Goal: Task Accomplishment & Management: Manage account settings

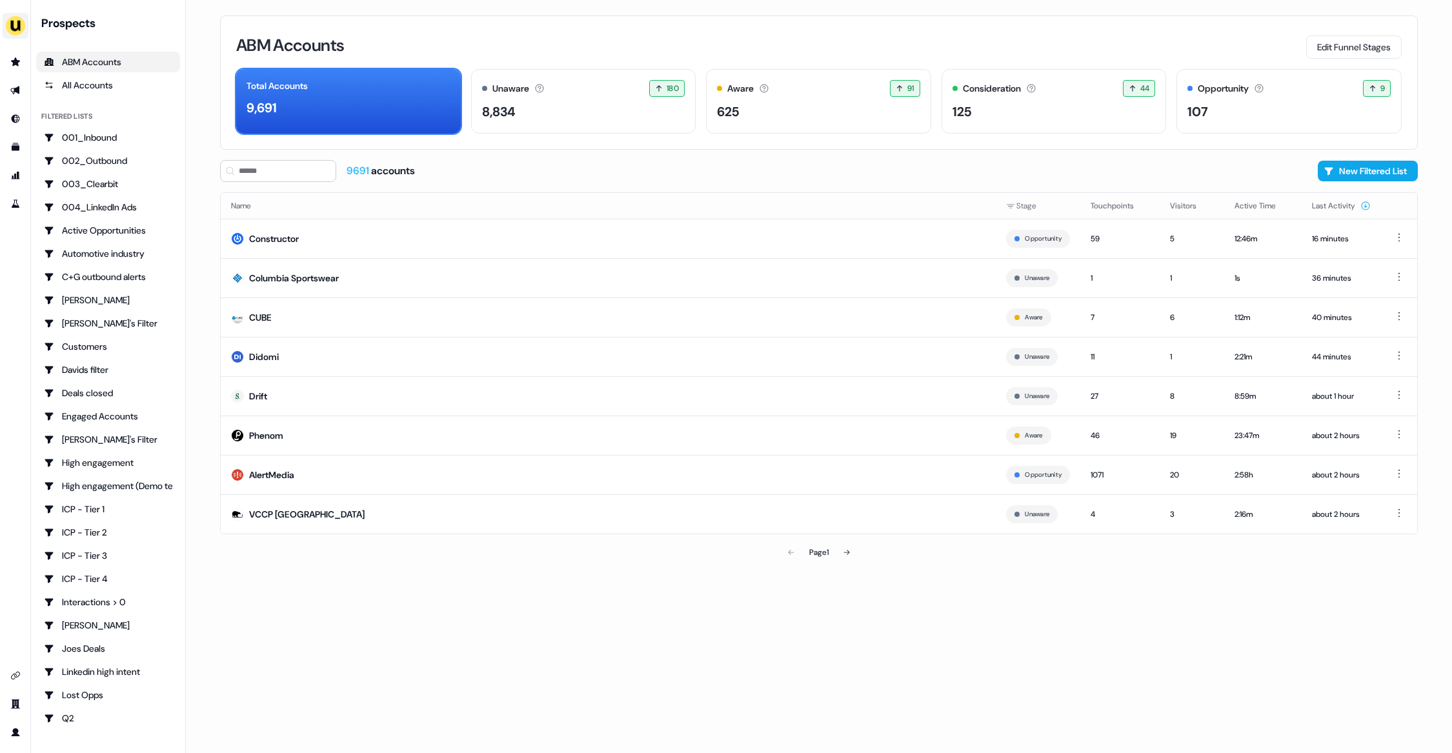
click at [17, 28] on img "side nav menu" at bounding box center [15, 25] width 21 height 21
click at [41, 65] on div "Impersonate (Admin)" at bounding box center [66, 60] width 123 height 23
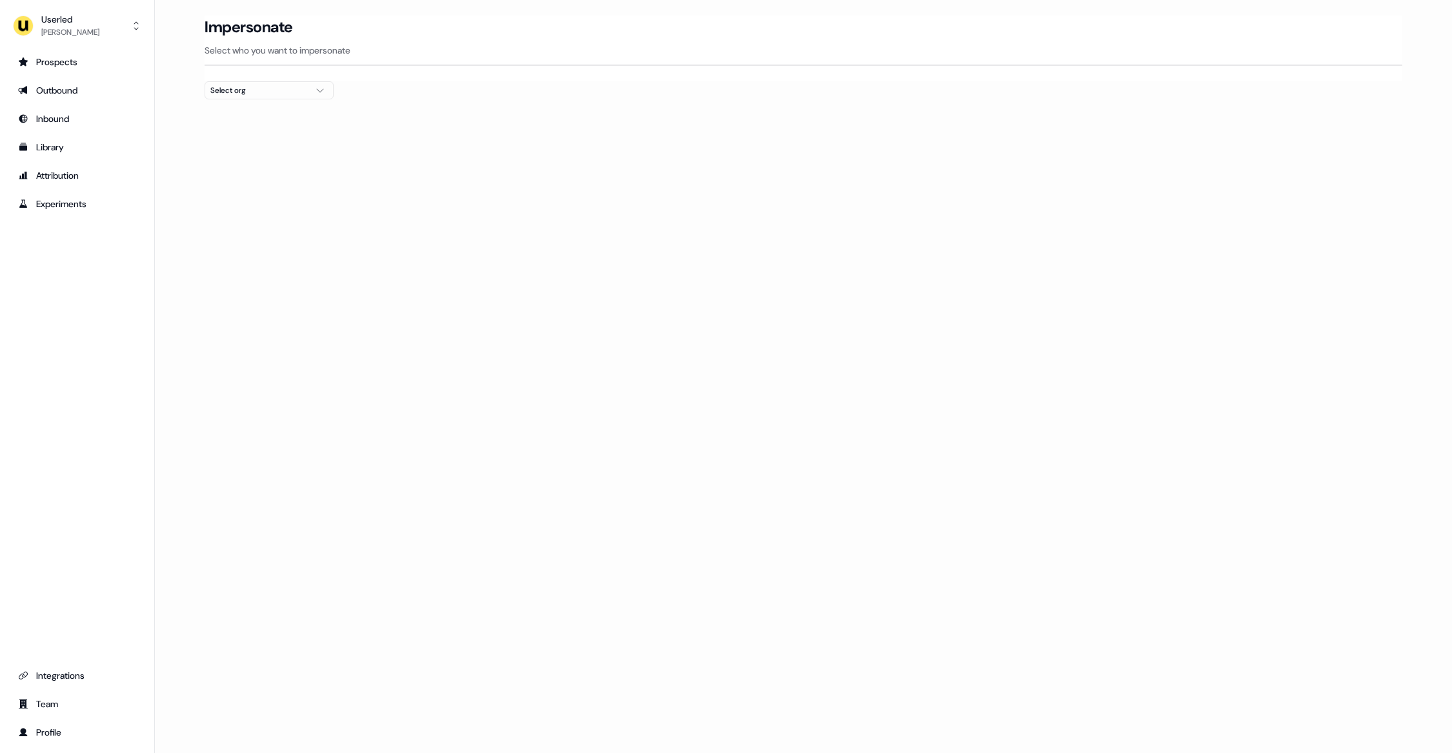
click at [268, 92] on div "Select org" at bounding box center [258, 90] width 97 height 13
type input "*"
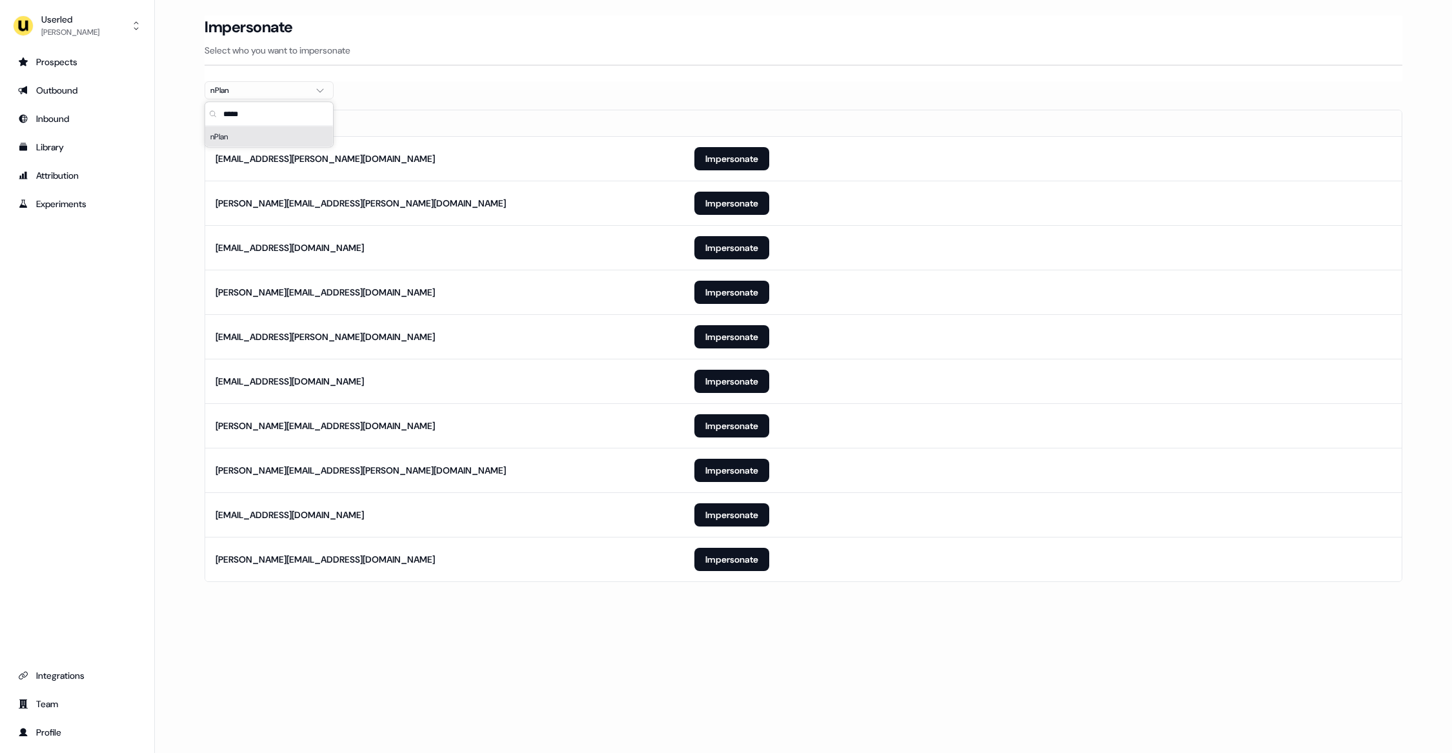
type input "*****"
click at [571, 703] on div "Loading... Impersonate Select who you want to impersonate nPlan Email [PERSON_N…" at bounding box center [803, 376] width 1297 height 753
click at [730, 566] on button "Impersonate" at bounding box center [731, 559] width 75 height 23
